Goal: Task Accomplishment & Management: Manage account settings

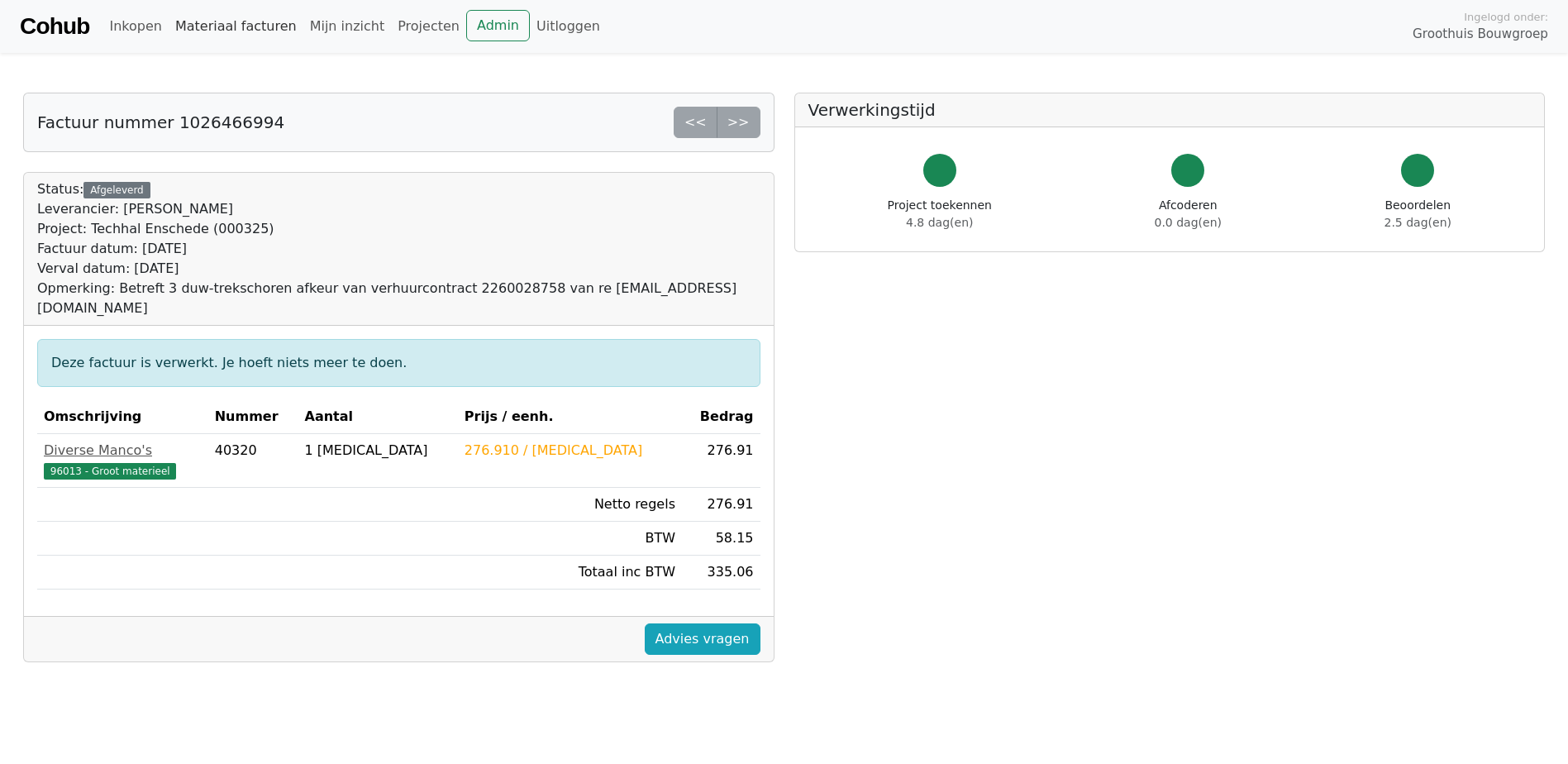
click at [232, 31] on link "Materiaal facturen" at bounding box center [236, 27] width 135 height 33
